Goal: Check status: Check status

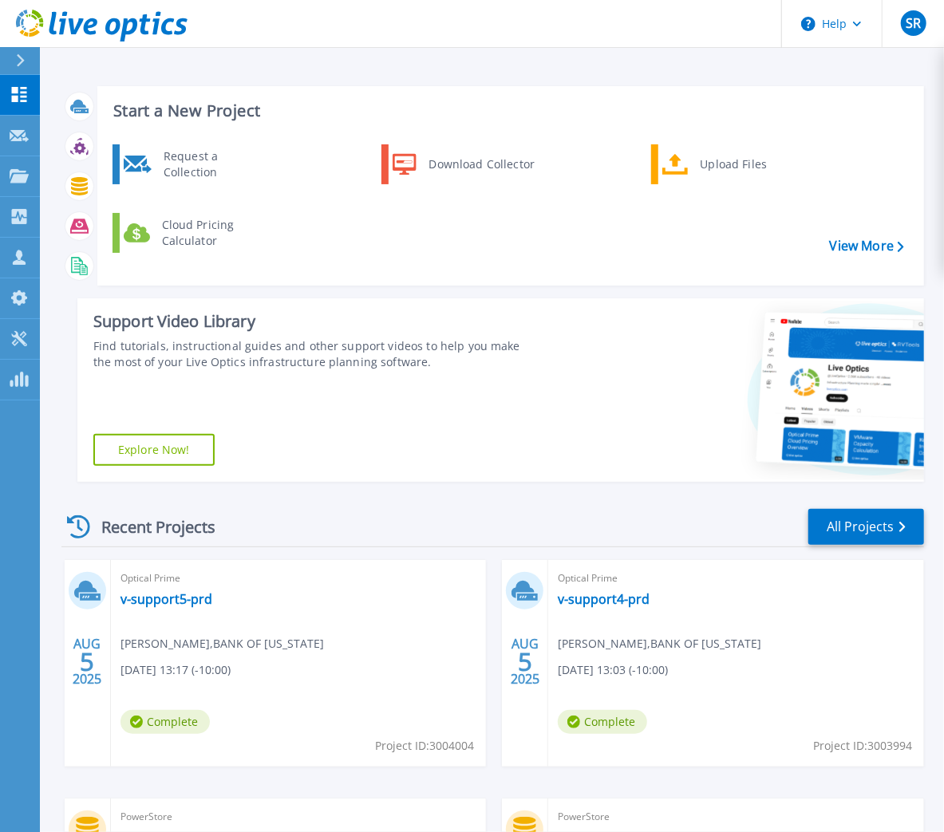
click at [19, 52] on div at bounding box center [27, 60] width 26 height 27
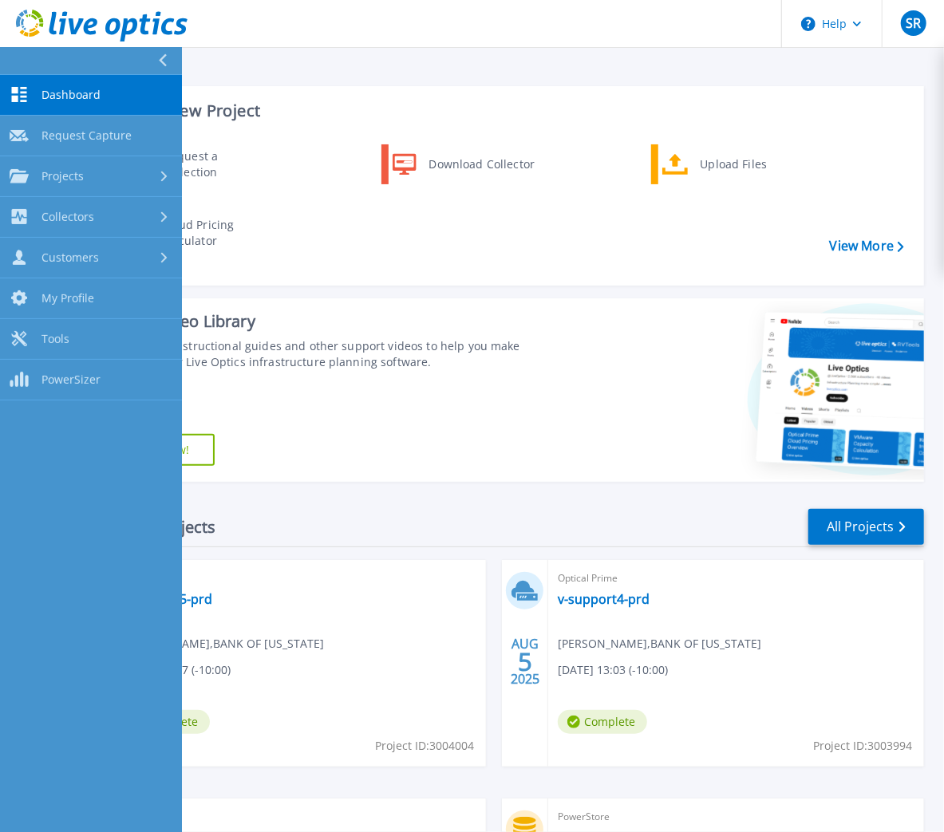
click at [66, 92] on span "Dashboard" at bounding box center [70, 95] width 59 height 14
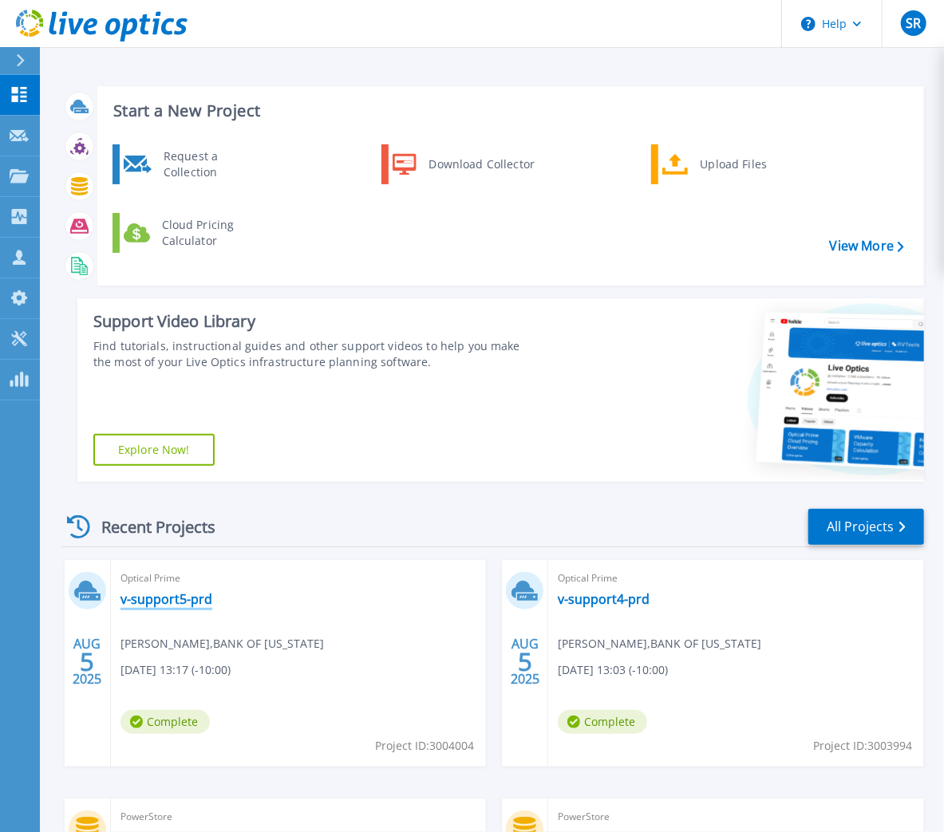
click at [187, 599] on link "v-support5-prd" at bounding box center [166, 599] width 92 height 16
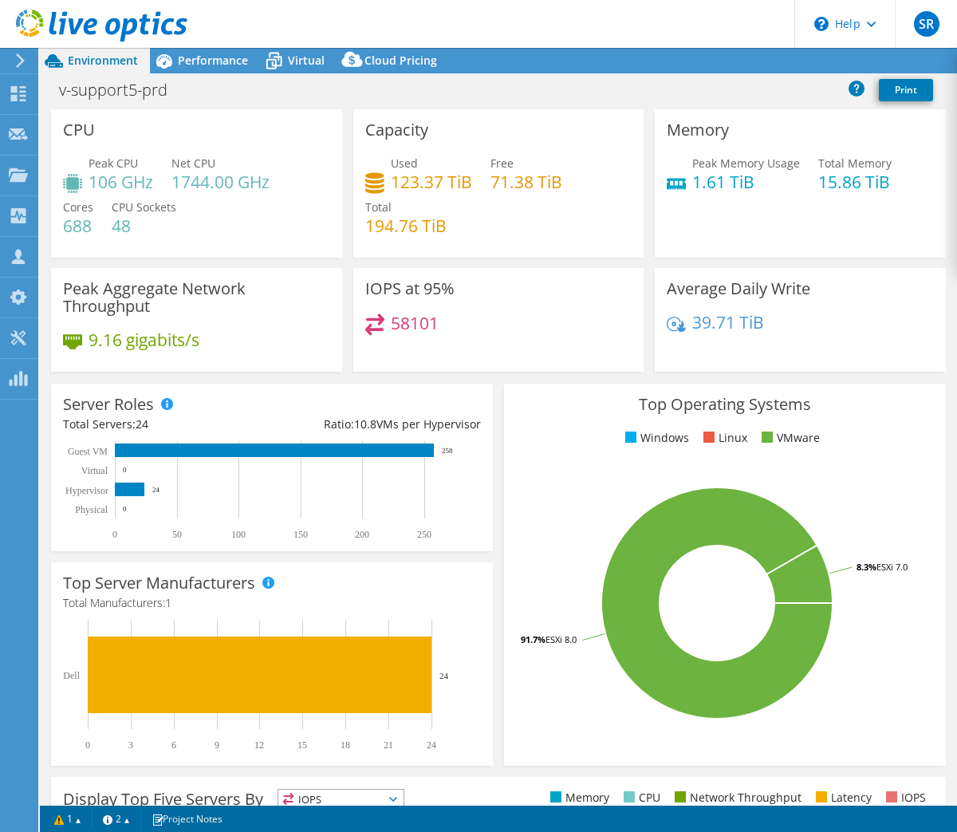
select select "USD"
click at [189, 67] on span "Performance" at bounding box center [213, 60] width 70 height 15
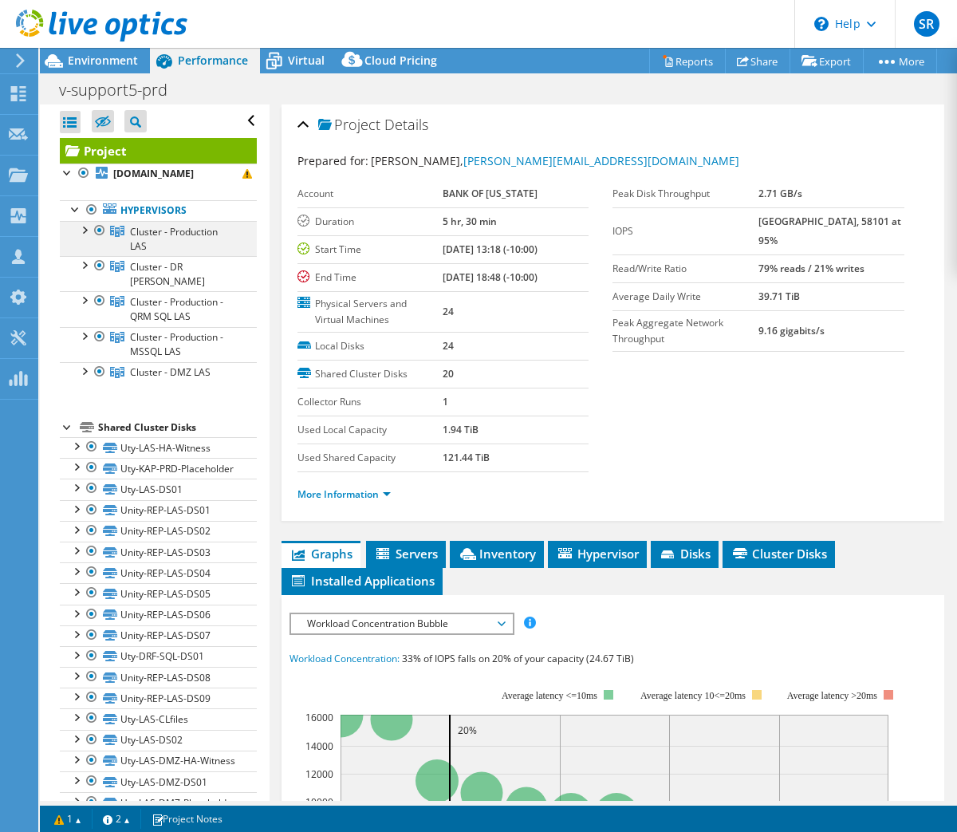
click at [84, 234] on div at bounding box center [84, 229] width 16 height 16
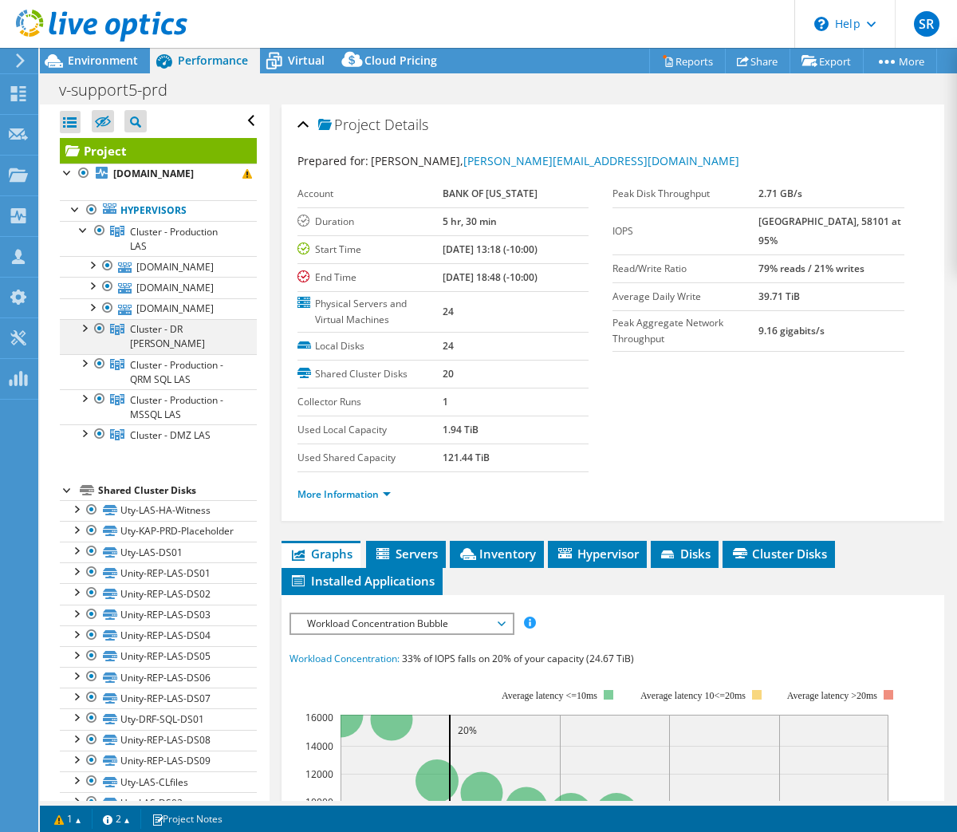
click at [85, 335] on div at bounding box center [84, 327] width 16 height 16
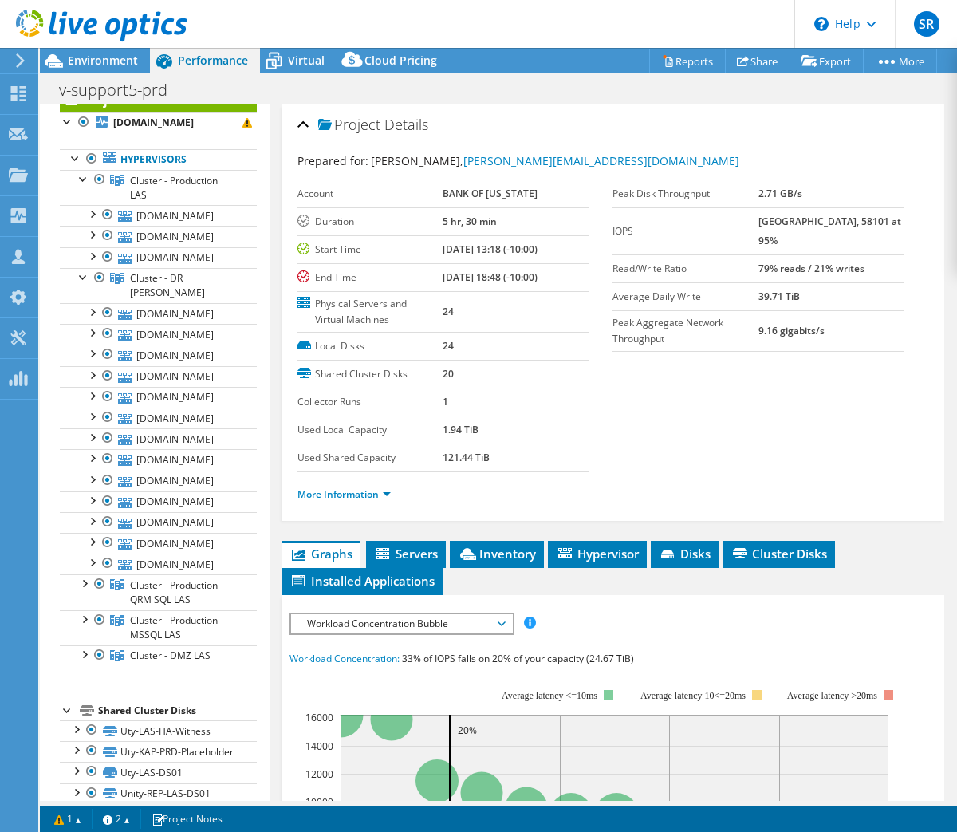
scroll to position [13, 0]
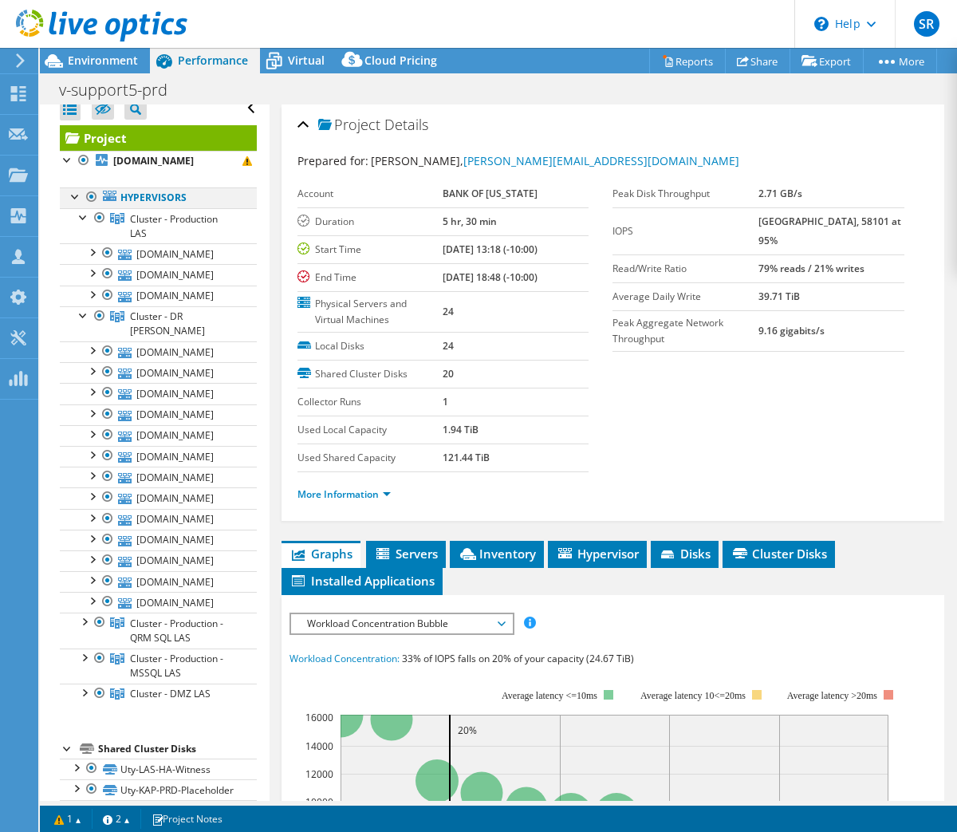
click at [91, 195] on div at bounding box center [92, 196] width 16 height 19
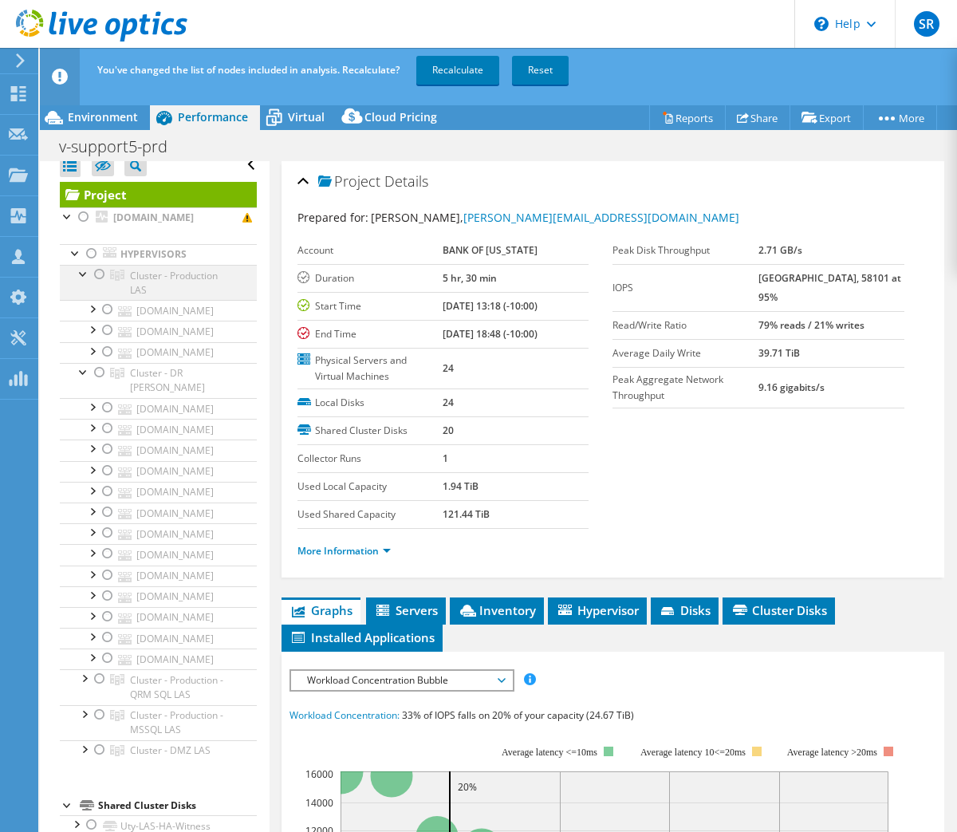
click at [99, 274] on div at bounding box center [100, 274] width 16 height 19
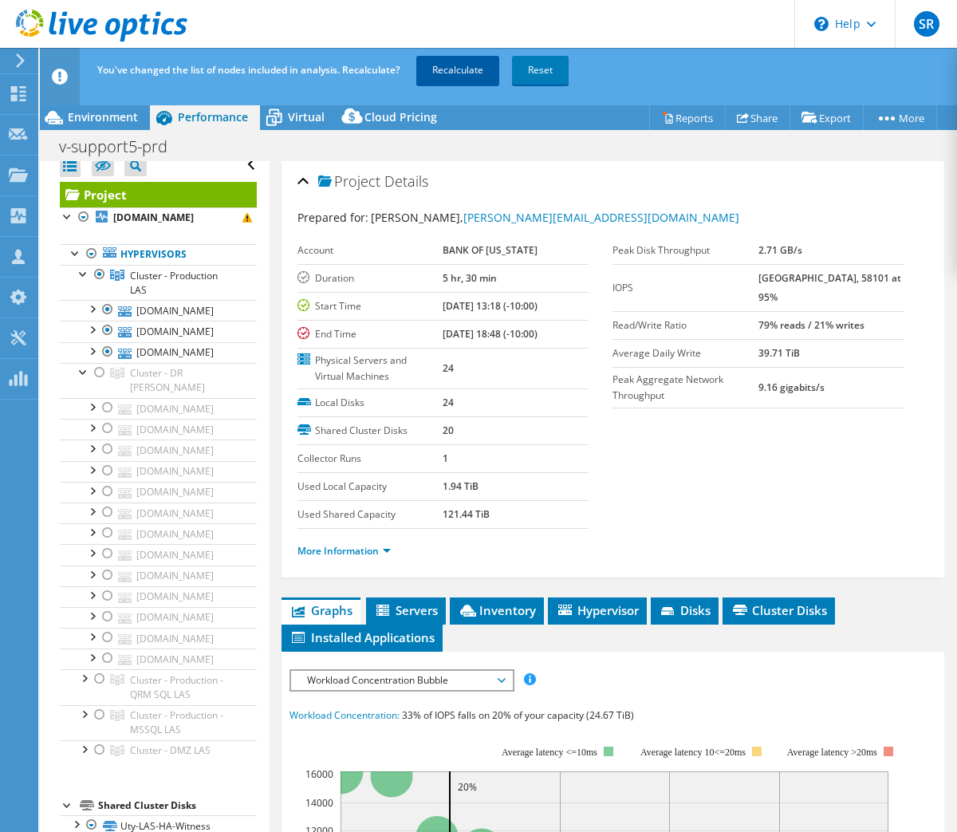
click at [451, 65] on link "Recalculate" at bounding box center [457, 70] width 83 height 29
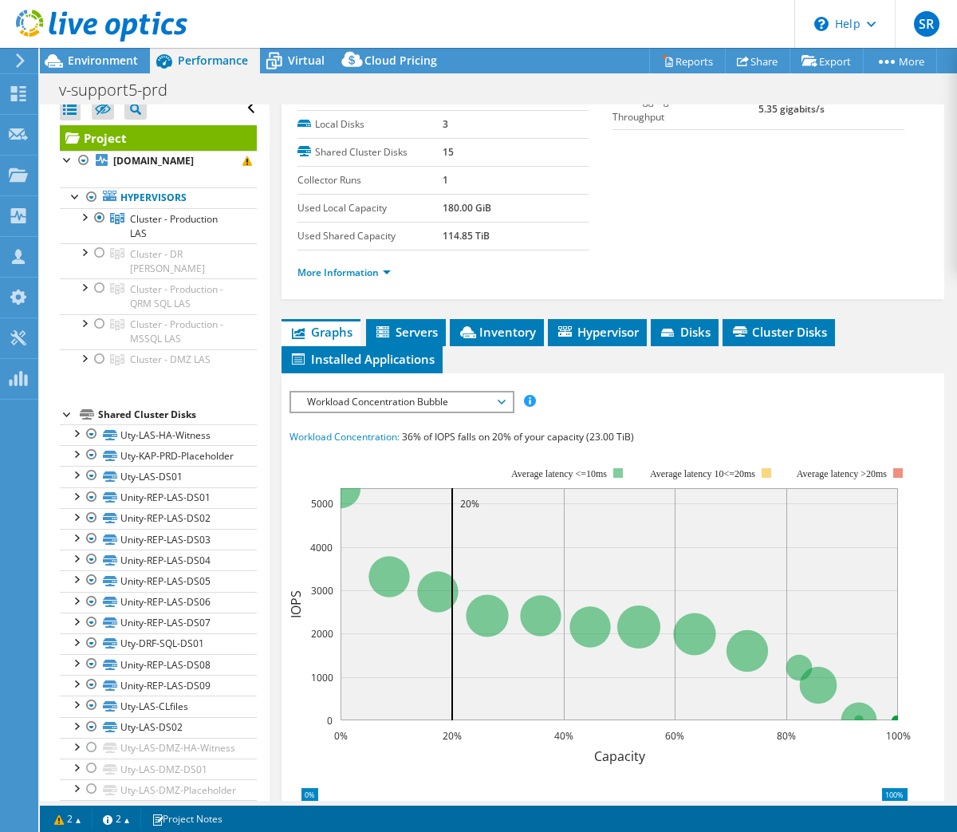
scroll to position [266, 0]
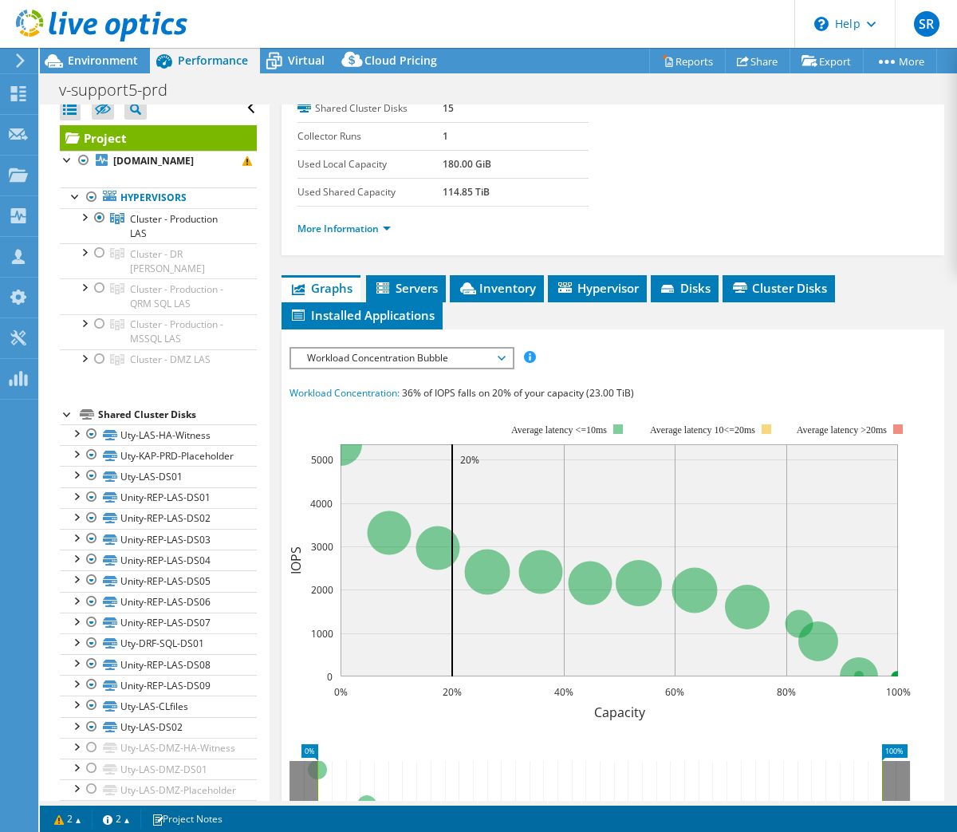
click at [505, 353] on span "Workload Concentration Bubble" at bounding box center [401, 358] width 221 height 19
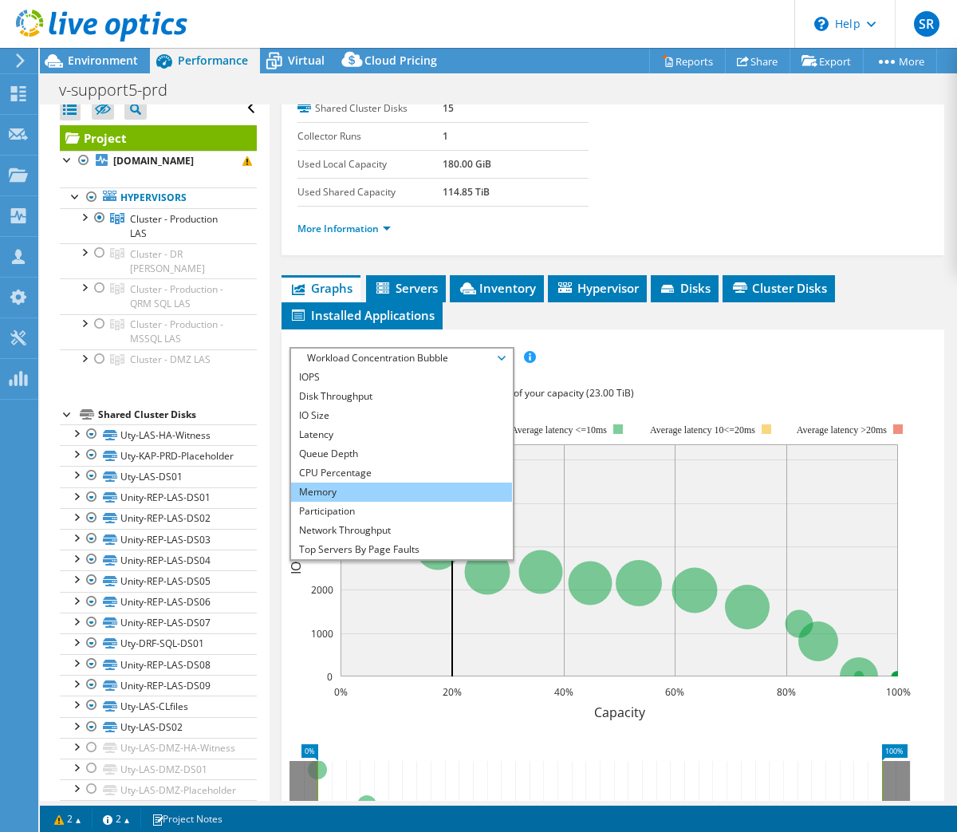
click at [408, 488] on li "Memory" at bounding box center [401, 492] width 221 height 19
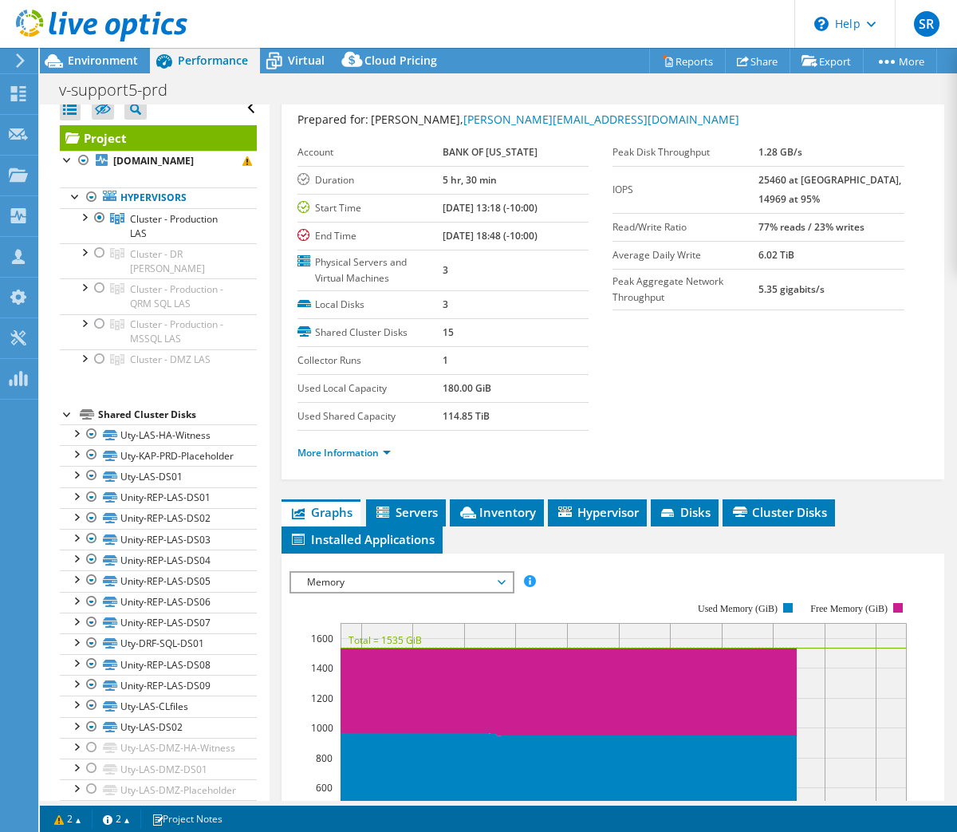
scroll to position [0, 0]
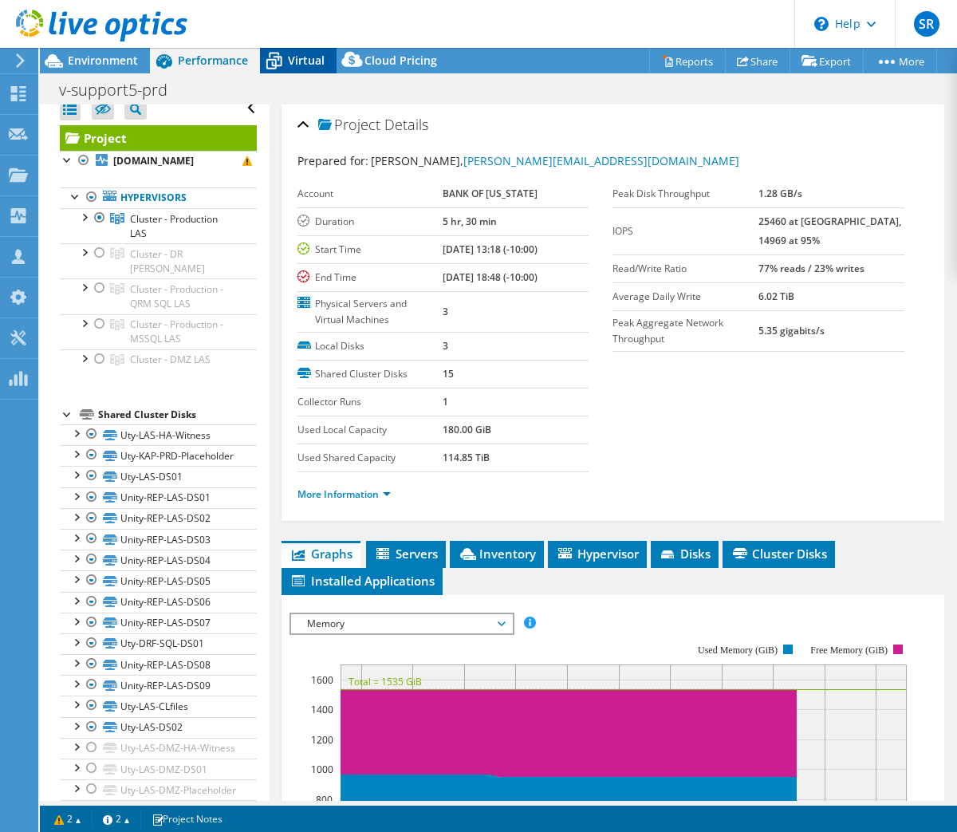
click at [308, 60] on span "Virtual" at bounding box center [306, 60] width 37 height 15
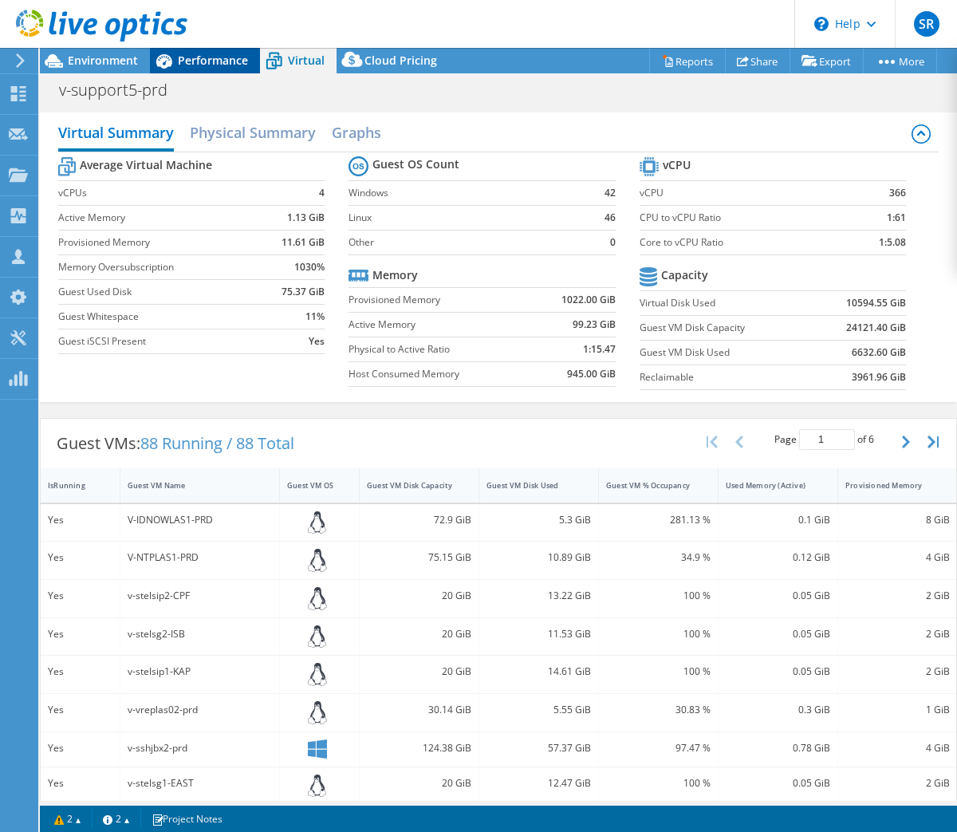
click at [204, 62] on span "Performance" at bounding box center [213, 60] width 70 height 15
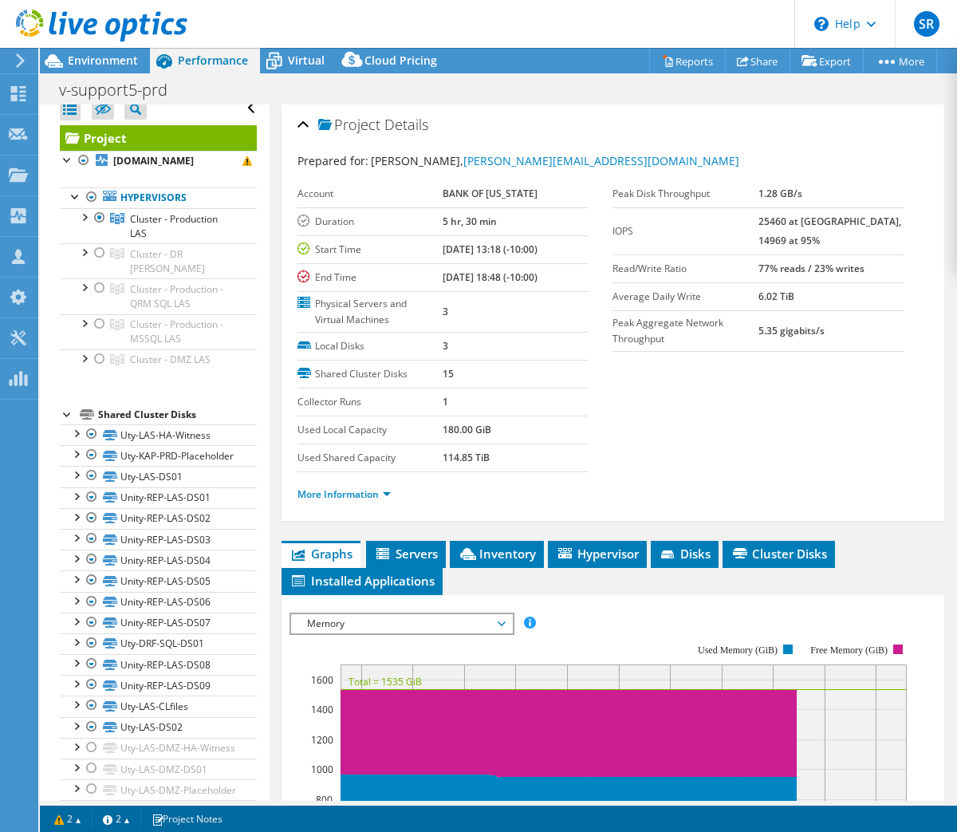
click at [463, 620] on span "Memory" at bounding box center [401, 623] width 205 height 19
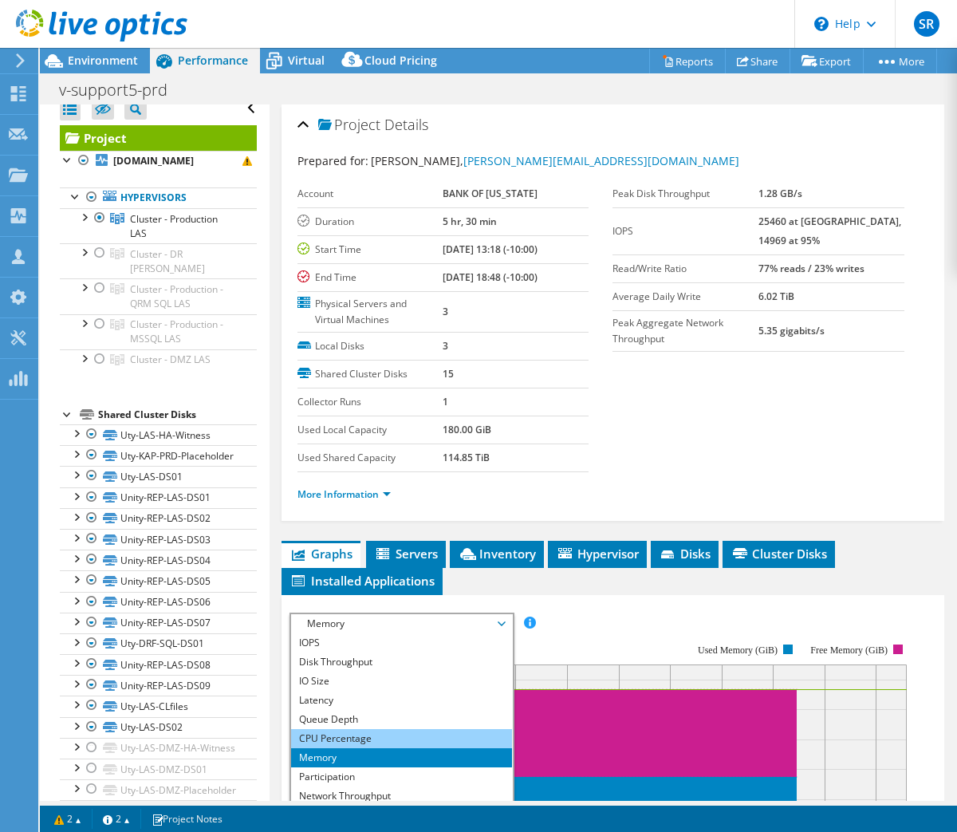
click at [377, 729] on li "CPU Percentage" at bounding box center [401, 738] width 221 height 19
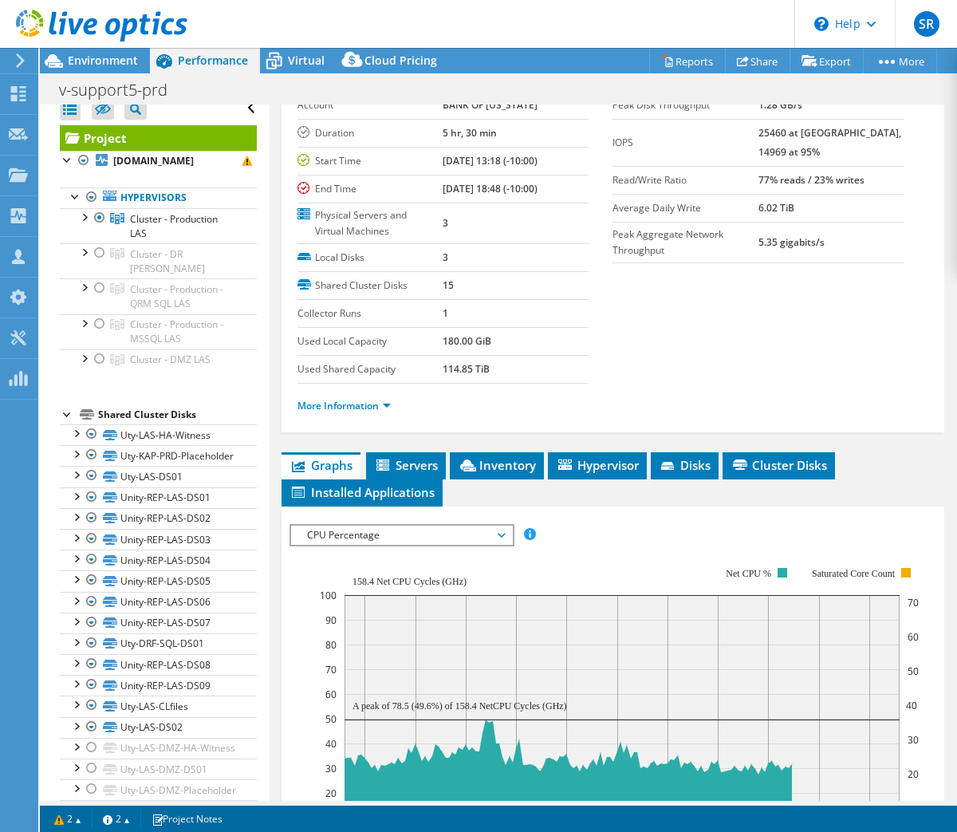
scroll to position [266, 0]
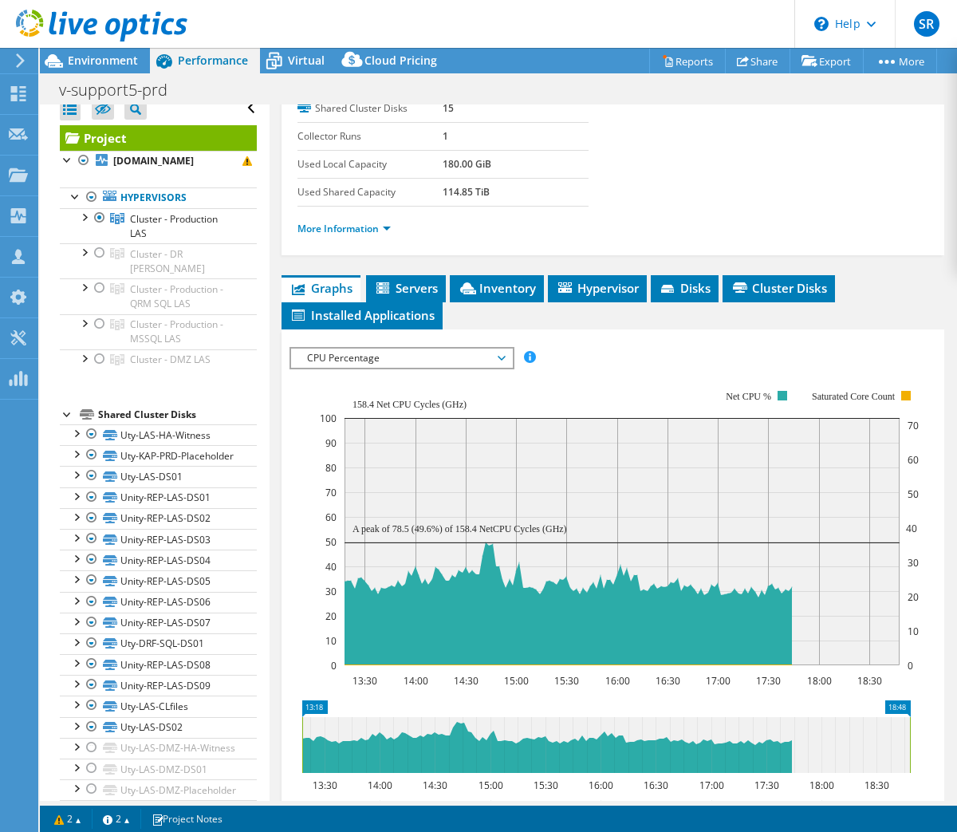
click at [378, 349] on span "CPU Percentage" at bounding box center [401, 358] width 205 height 19
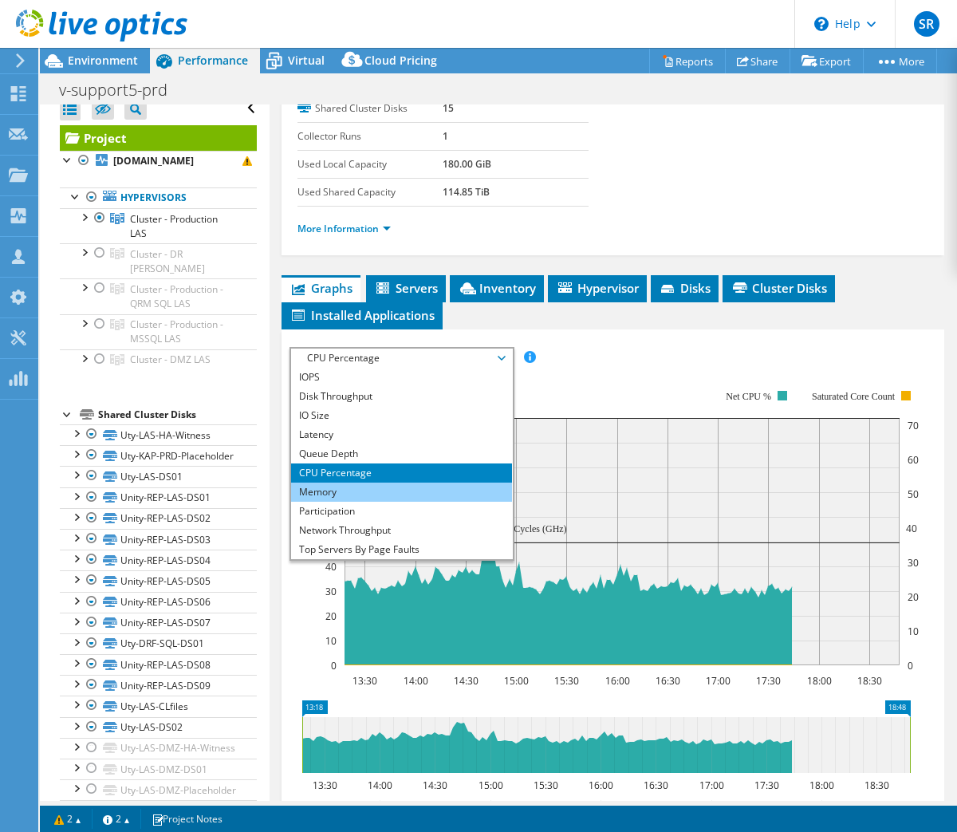
click at [345, 493] on li "Memory" at bounding box center [401, 492] width 221 height 19
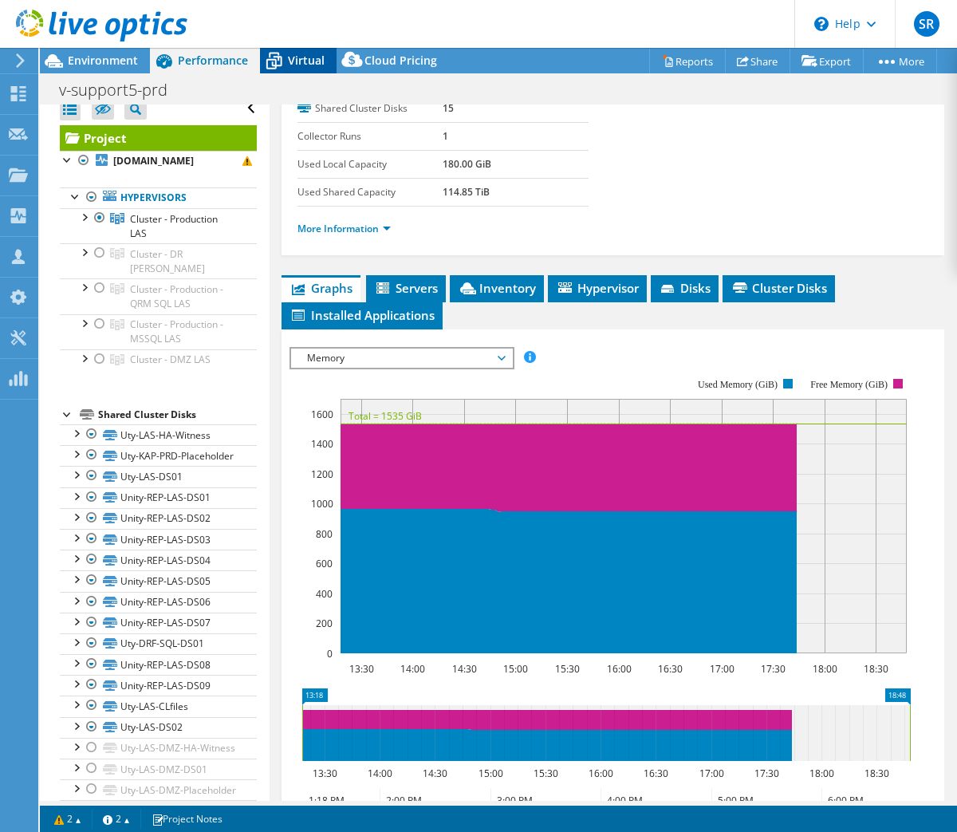
click at [312, 60] on span "Virtual" at bounding box center [306, 60] width 37 height 15
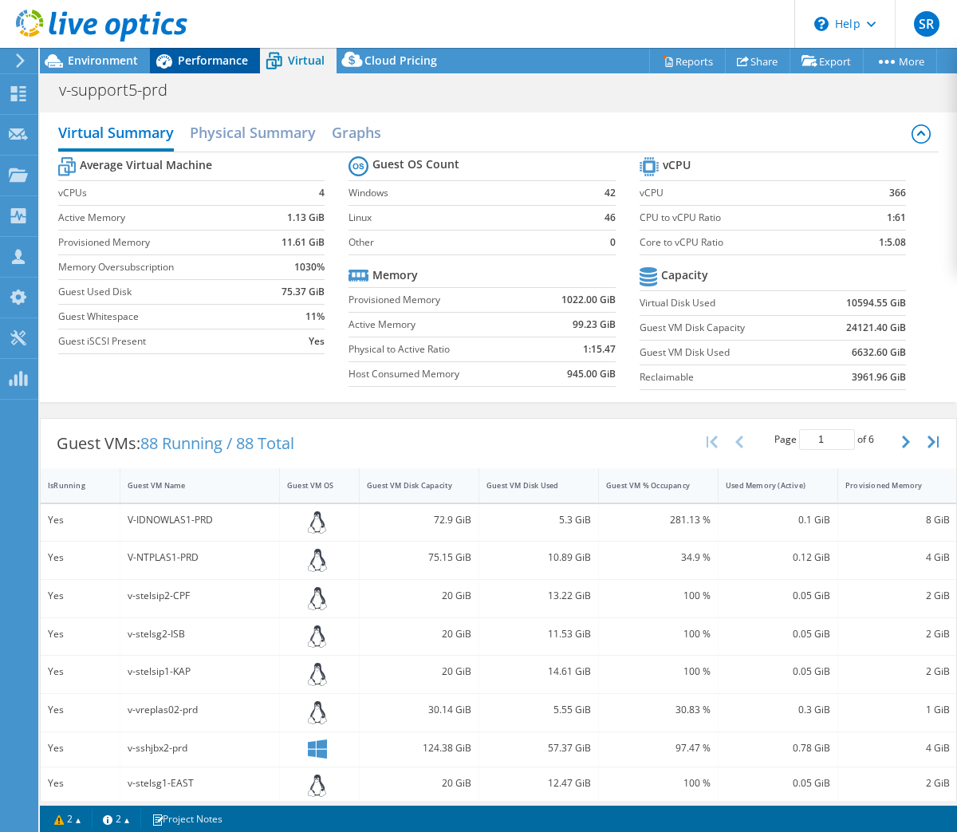
click at [199, 65] on span "Performance" at bounding box center [213, 60] width 70 height 15
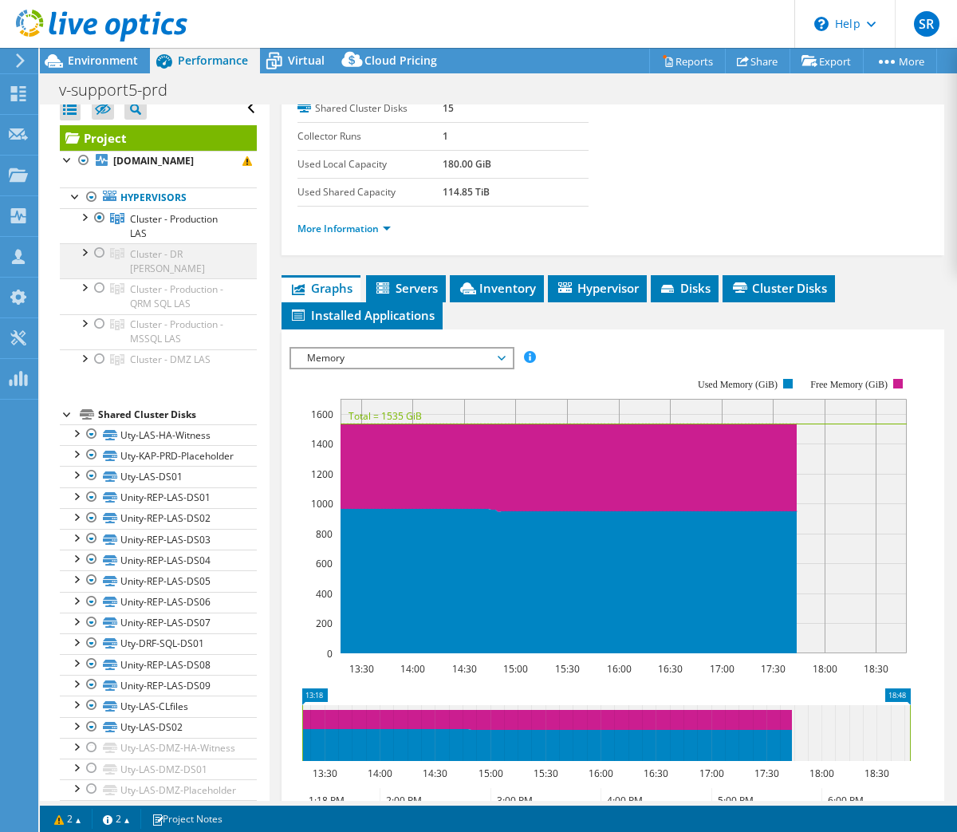
click at [101, 253] on div at bounding box center [100, 252] width 16 height 19
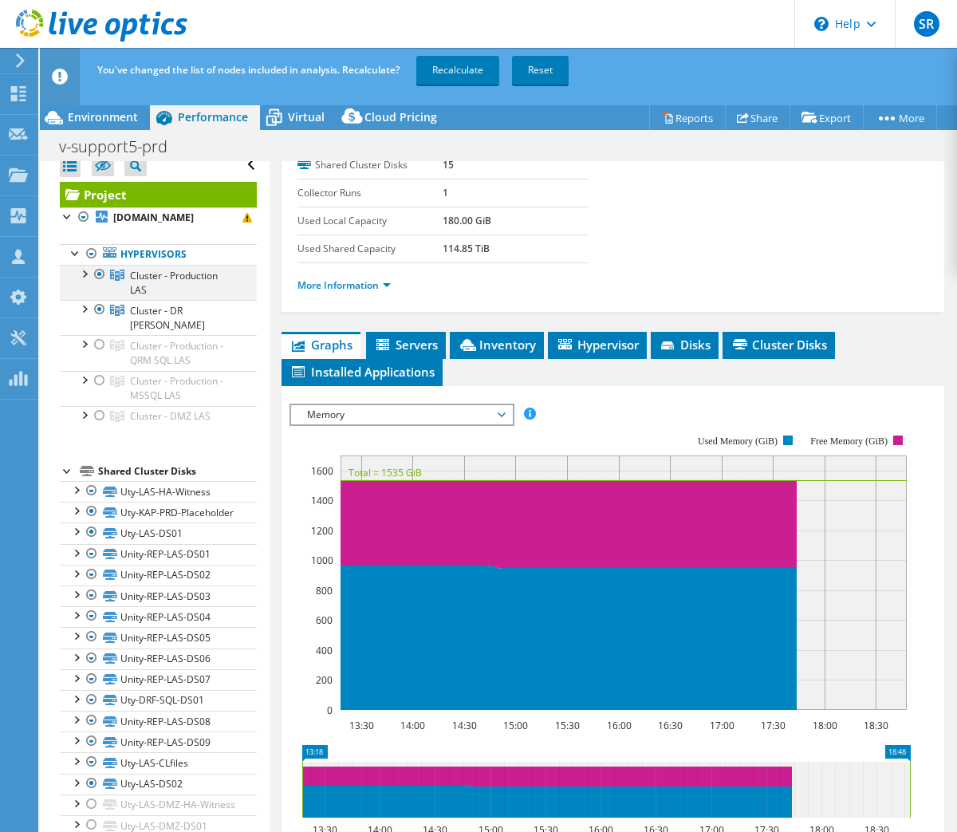
click at [98, 272] on div at bounding box center [100, 274] width 16 height 19
click at [471, 69] on link "Recalculate" at bounding box center [457, 70] width 83 height 29
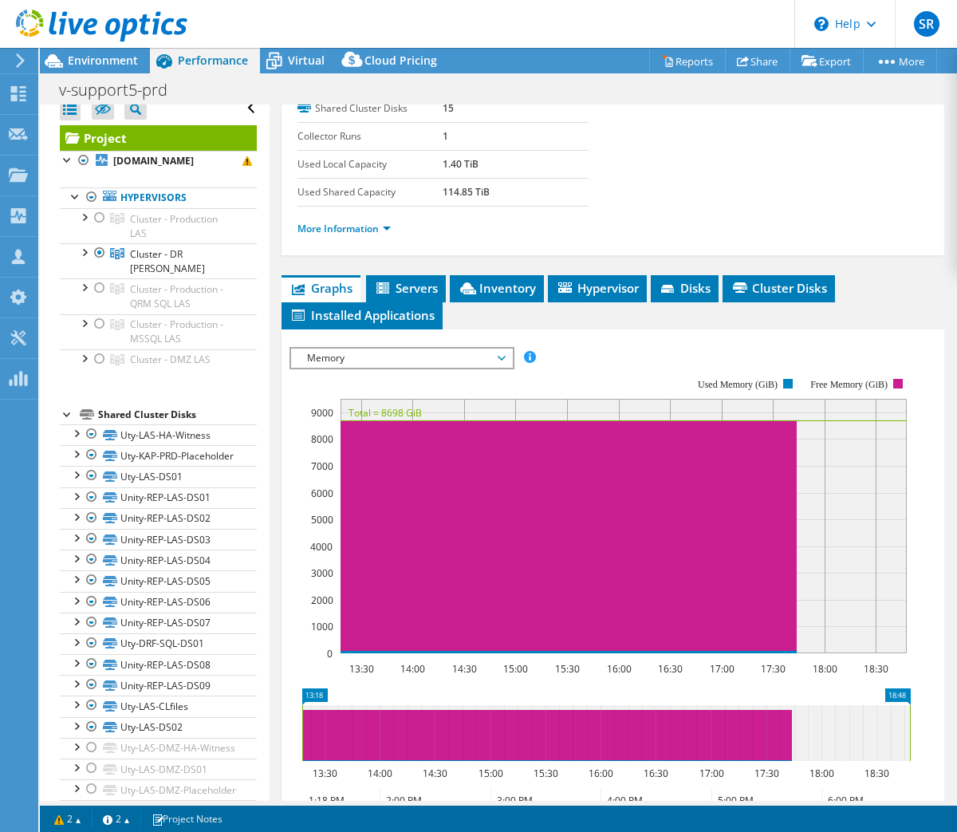
click at [372, 357] on span "Memory" at bounding box center [401, 358] width 205 height 19
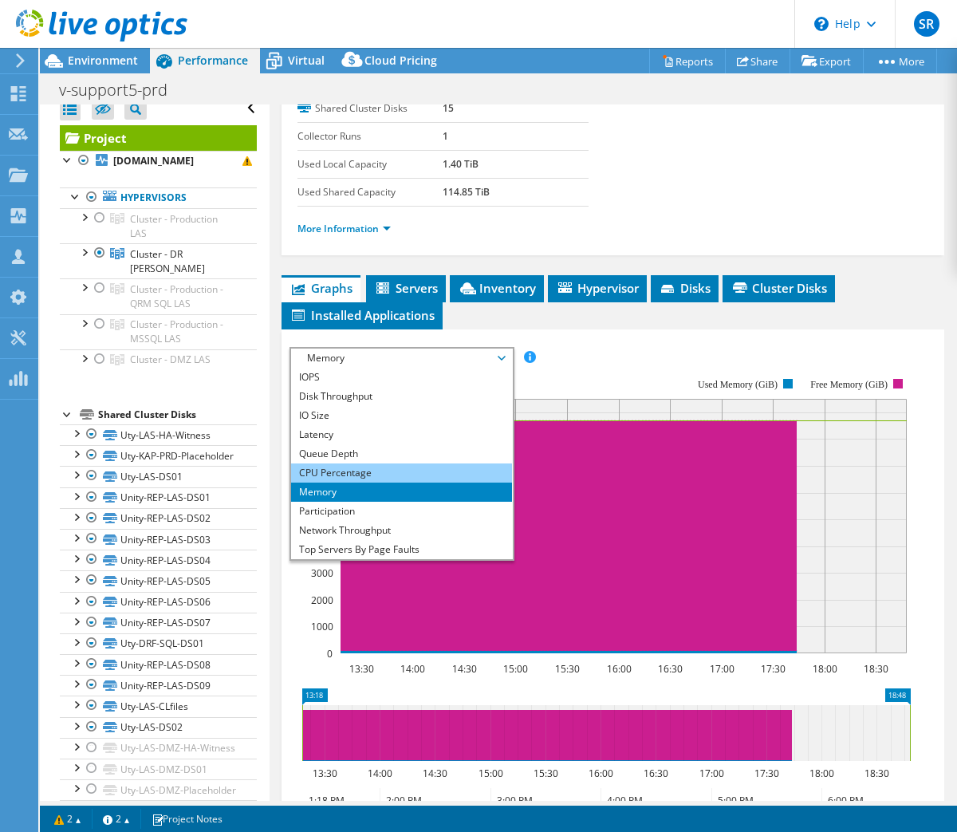
click at [351, 466] on li "CPU Percentage" at bounding box center [401, 472] width 221 height 19
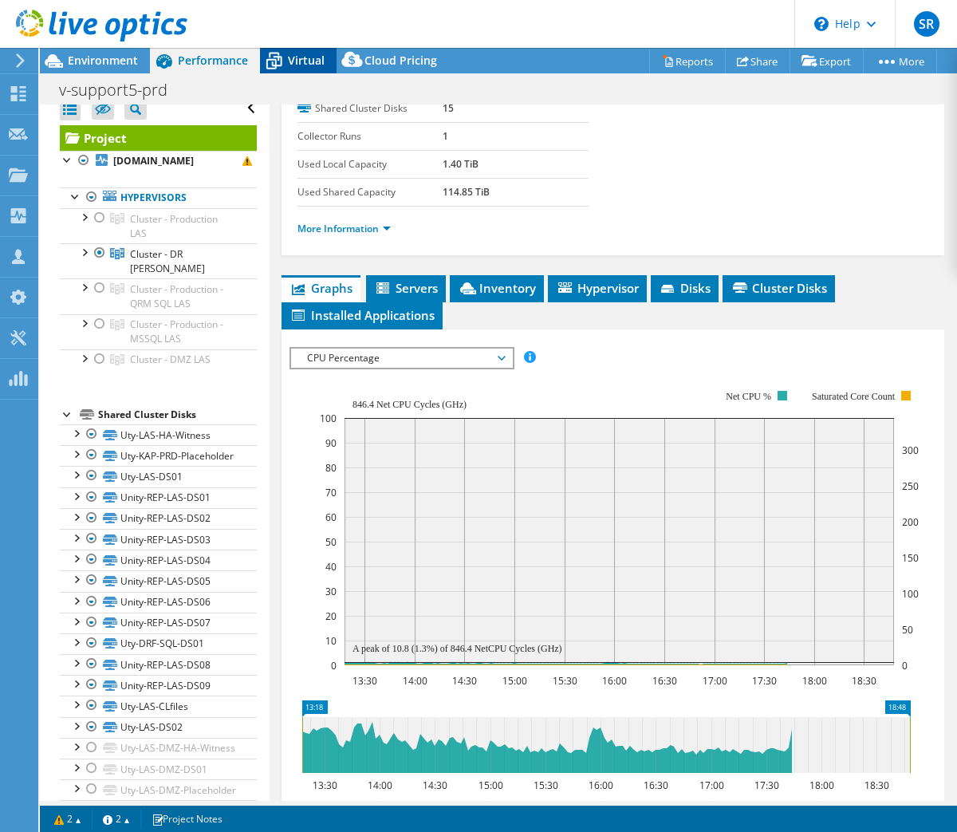
click at [291, 53] on span "Virtual" at bounding box center [306, 60] width 37 height 15
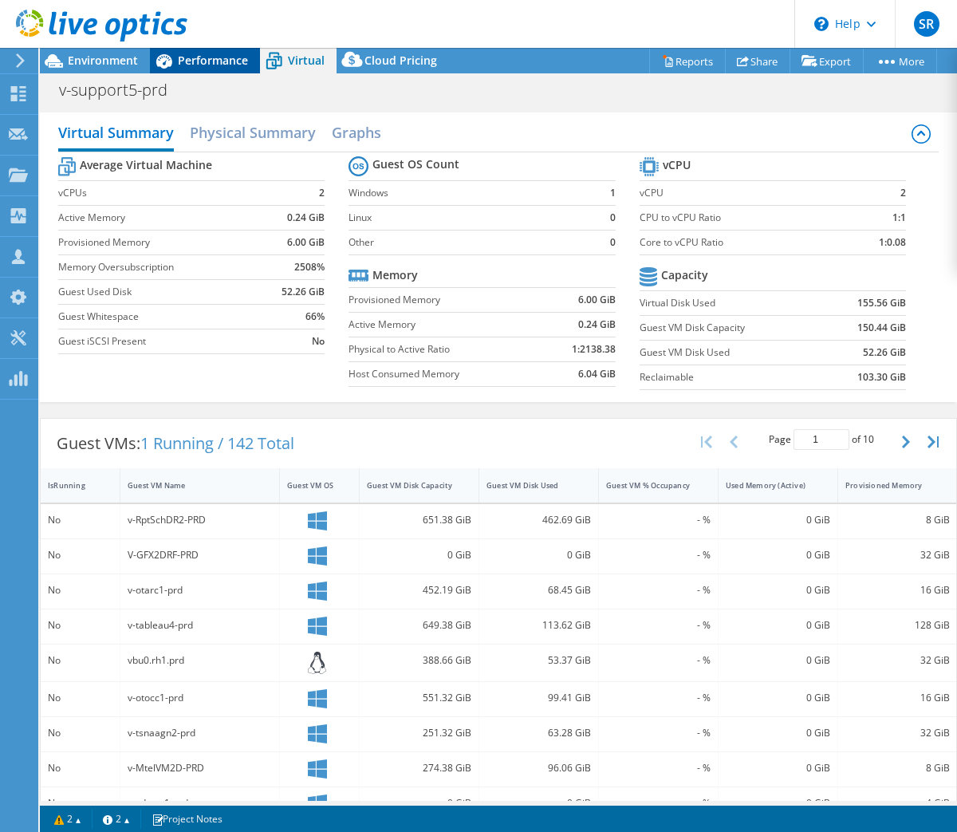
click at [206, 62] on span "Performance" at bounding box center [213, 60] width 70 height 15
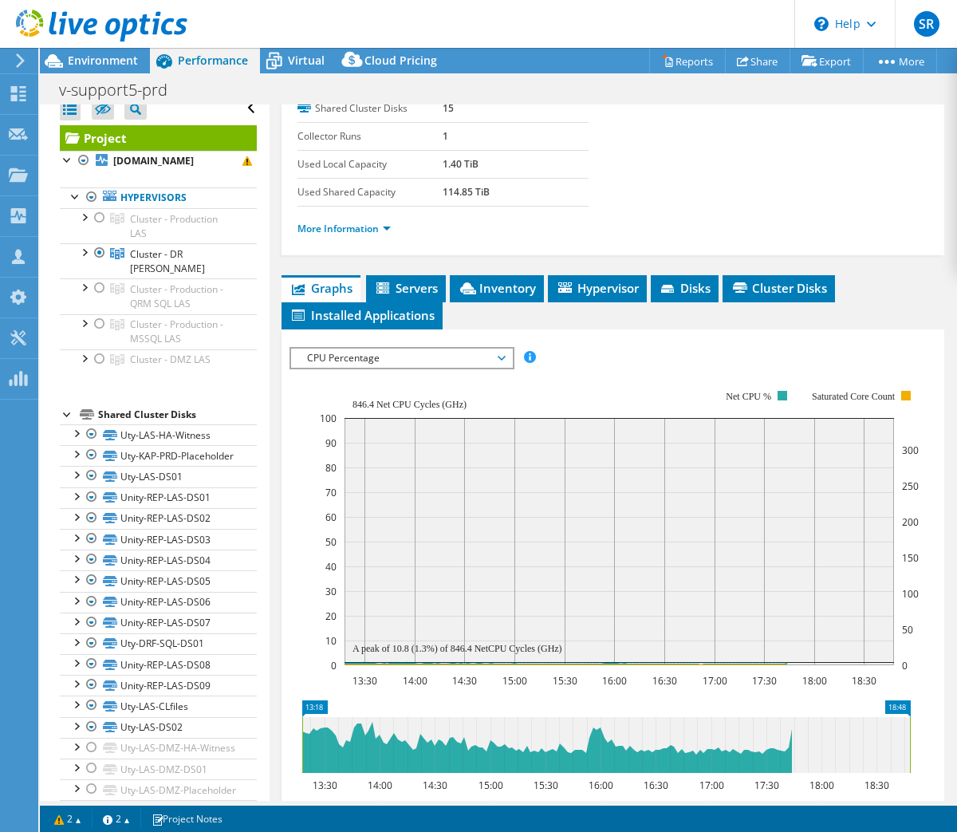
click at [360, 349] on span "CPU Percentage" at bounding box center [401, 358] width 205 height 19
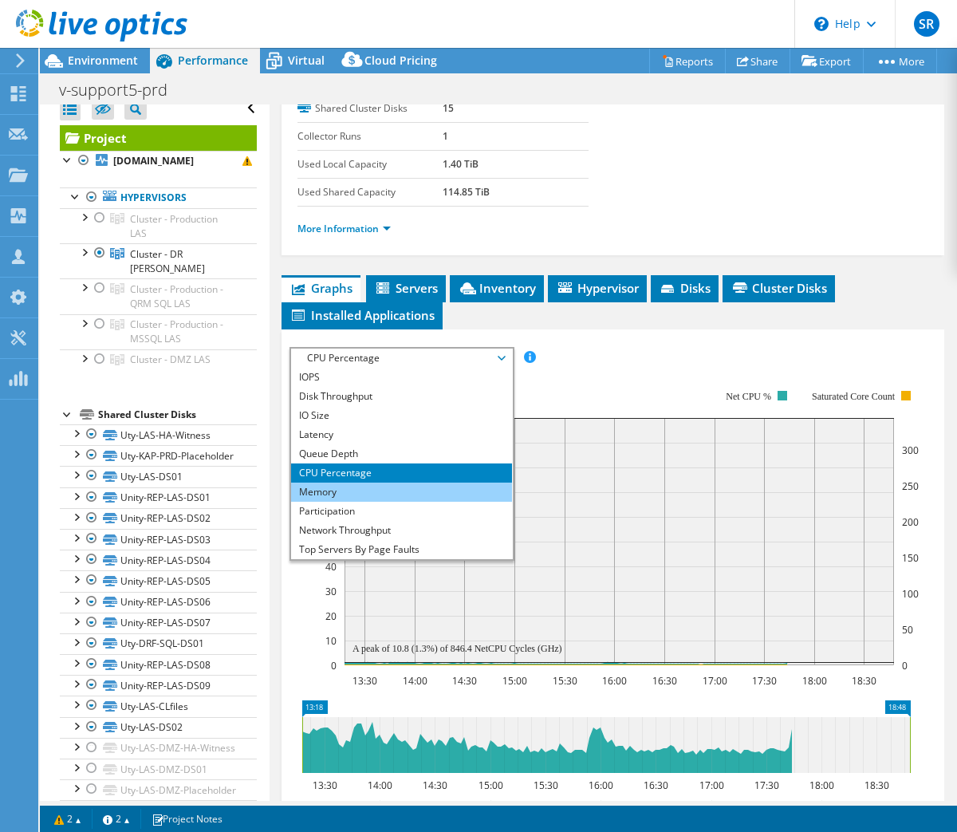
click at [340, 483] on li "Memory" at bounding box center [401, 492] width 221 height 19
